Goal: Information Seeking & Learning: Understand process/instructions

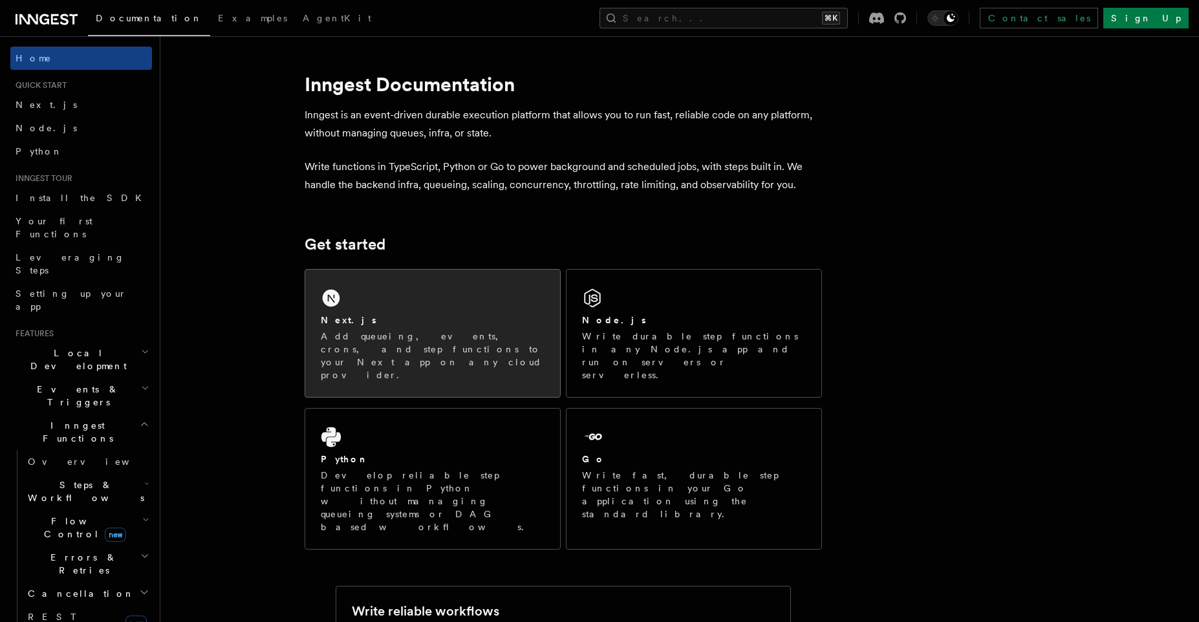
click at [414, 296] on div "Next.js Add queueing, events, crons, and step functions to your Next app on any…" at bounding box center [432, 333] width 255 height 127
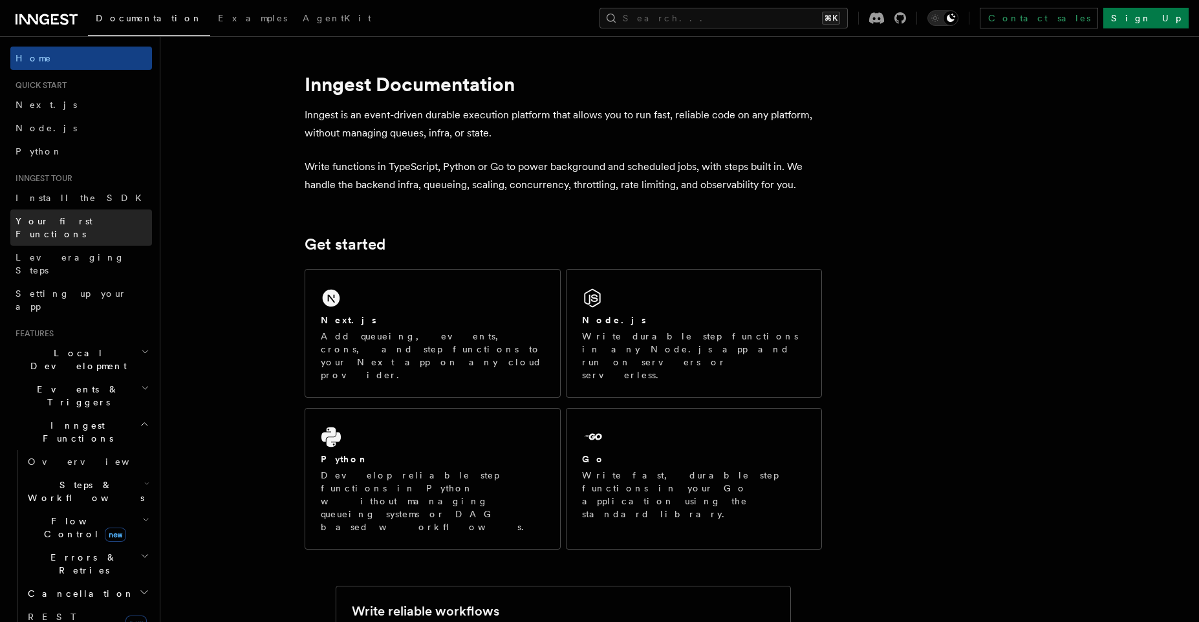
click at [82, 224] on span "Your first Functions" at bounding box center [54, 227] width 77 height 23
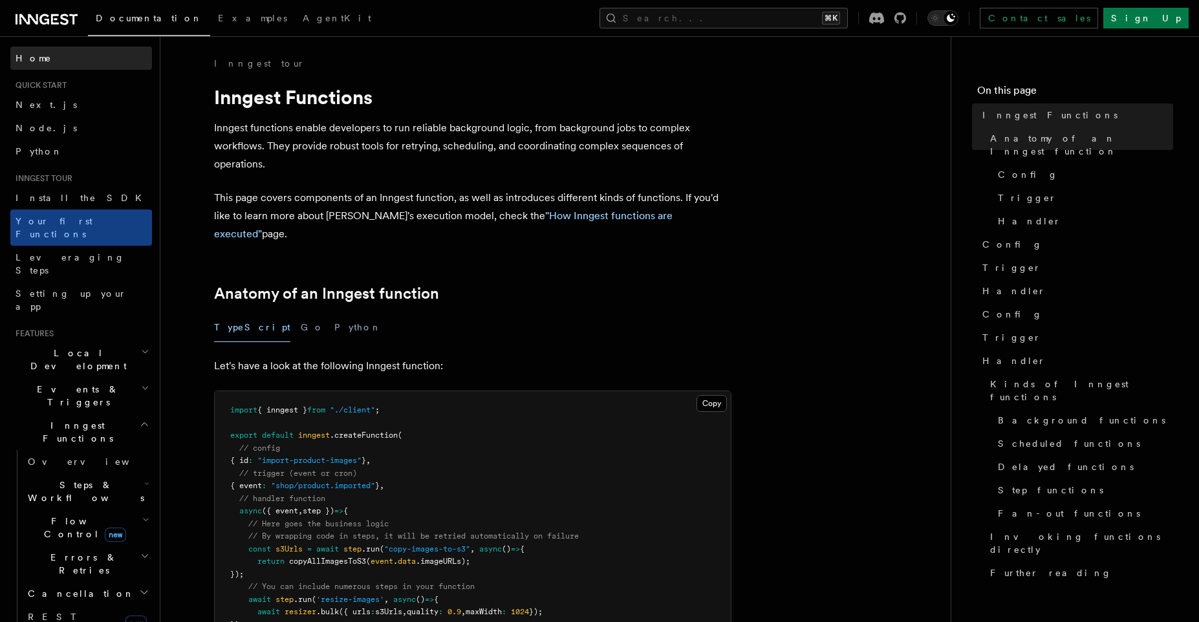
click at [43, 48] on link "Home" at bounding box center [81, 58] width 142 height 23
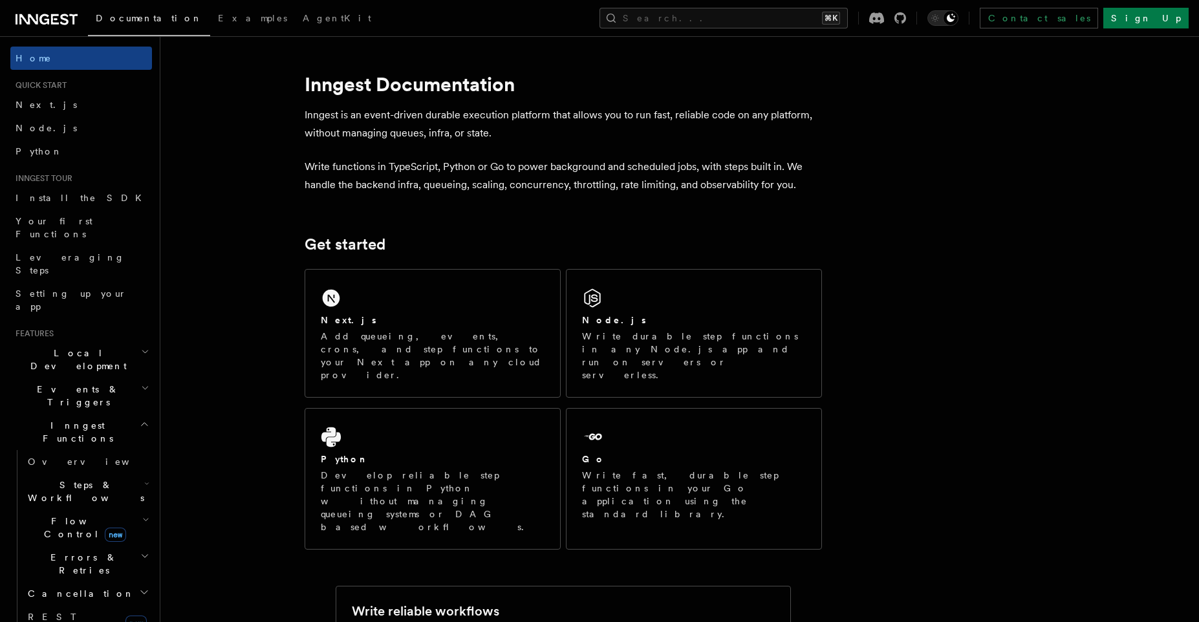
click at [61, 12] on icon at bounding box center [47, 20] width 62 height 16
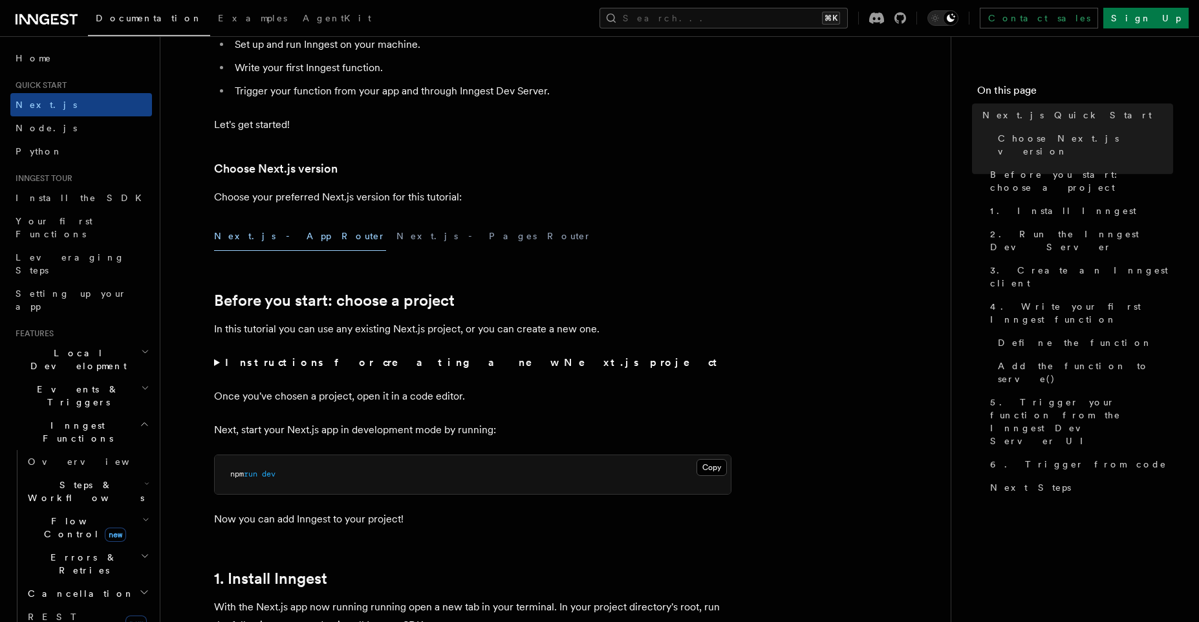
scroll to position [410, 0]
